Goal: Check status: Check status

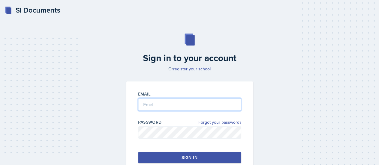
type input "[PERSON_NAME][EMAIL_ADDRESS][PERSON_NAME][DOMAIN_NAME]"
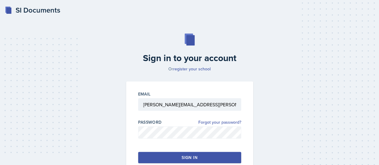
click at [190, 154] on button "Sign in" at bounding box center [189, 157] width 103 height 11
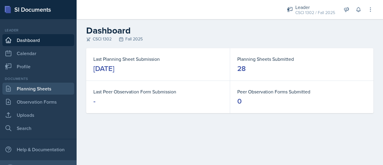
click at [42, 91] on link "Planning Sheets" at bounding box center [38, 89] width 72 height 12
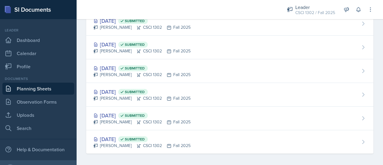
scroll to position [516, 0]
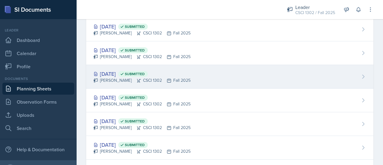
click at [211, 79] on div "[DATE] Submitted [PERSON_NAME] CSCI 1302 Fall 2025" at bounding box center [229, 77] width 287 height 24
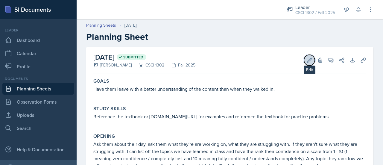
click at [307, 58] on icon at bounding box center [310, 60] width 6 height 6
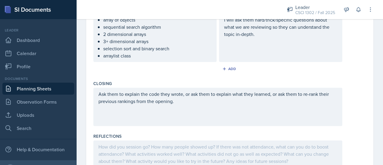
scroll to position [318, 0]
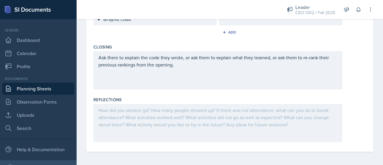
click at [184, 125] on div at bounding box center [217, 123] width 249 height 38
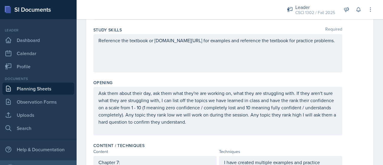
scroll to position [63, 0]
